Goal: Find specific page/section: Find specific page/section

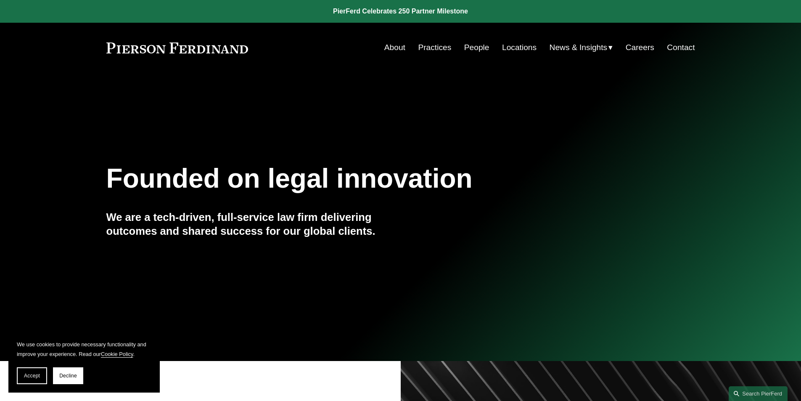
click at [478, 46] on link "People" at bounding box center [476, 48] width 25 height 16
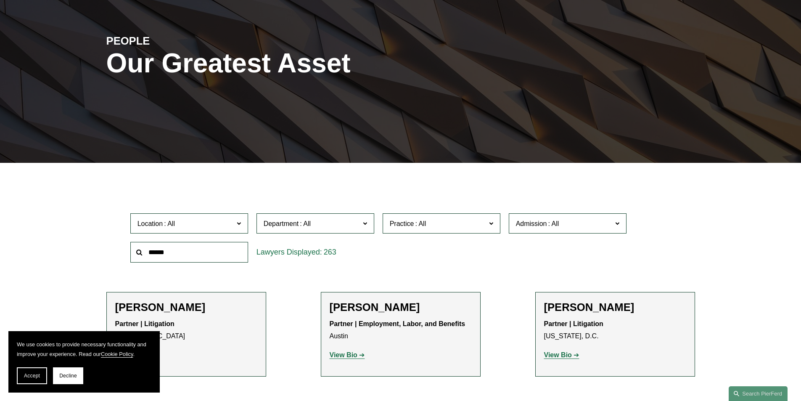
scroll to position [126, 0]
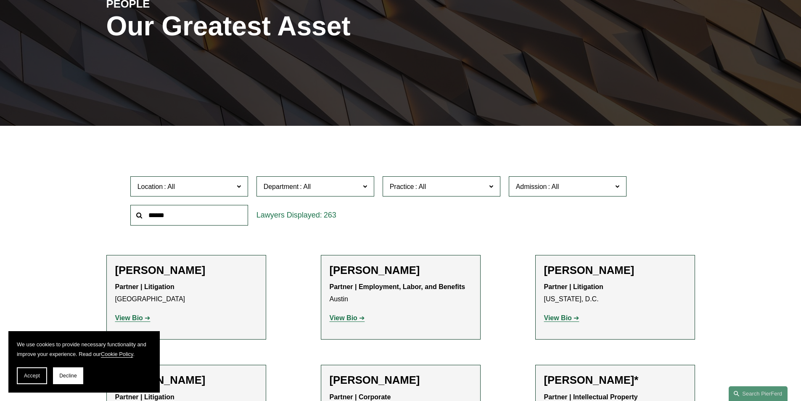
click at [190, 217] on input "text" at bounding box center [189, 215] width 118 height 21
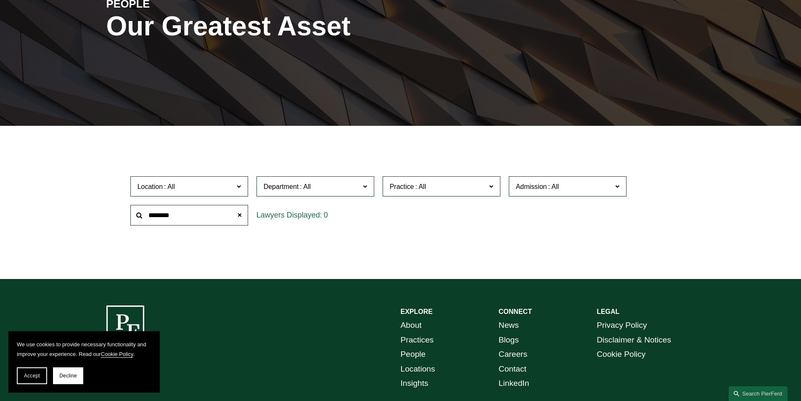
drag, startPoint x: 190, startPoint y: 211, endPoint x: 109, endPoint y: 205, distance: 81.0
click at [109, 205] on div "Location All Atlanta Austin Bellevue Boston Charlotte Chicago Cincinnati Clevel…" at bounding box center [400, 201] width 589 height 58
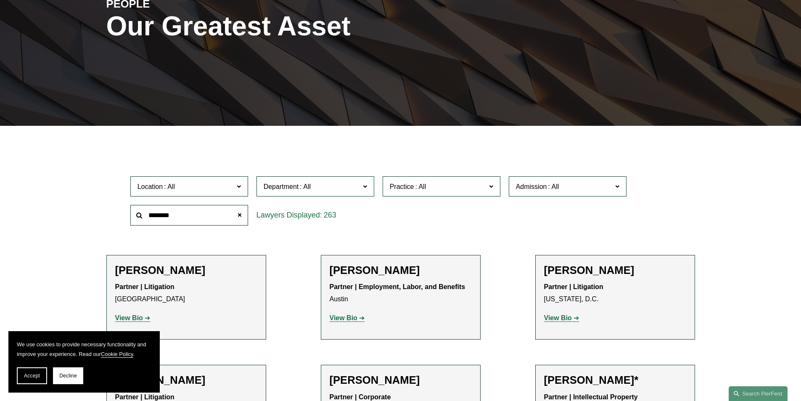
type input "********"
